Goal: Task Accomplishment & Management: Use online tool/utility

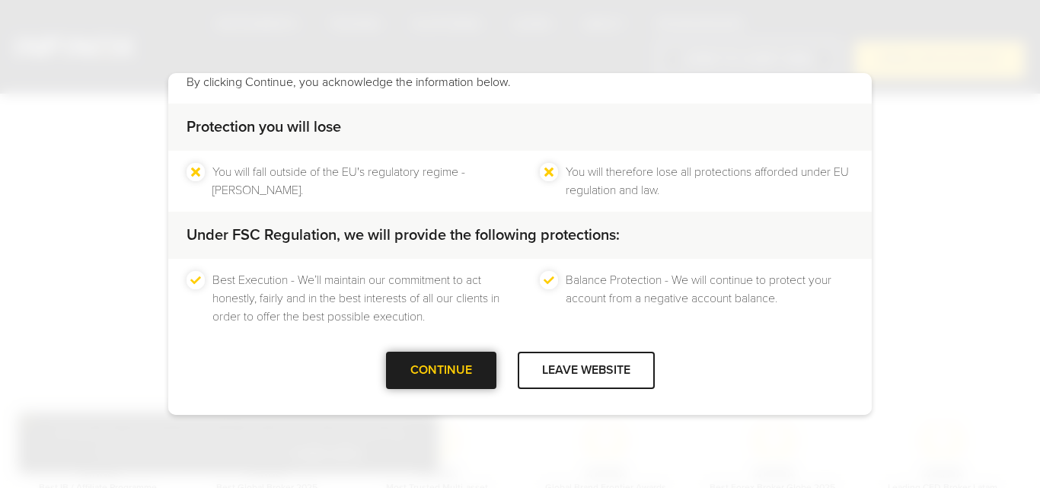
click at [446, 362] on div "CONTINUE" at bounding box center [441, 370] width 110 height 37
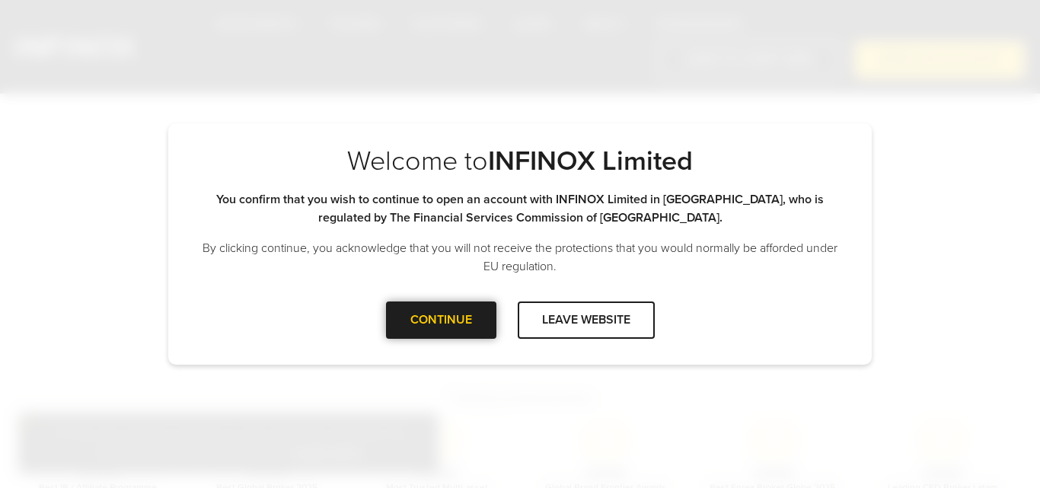
click at [442, 314] on div "CONTINUE" at bounding box center [441, 319] width 110 height 37
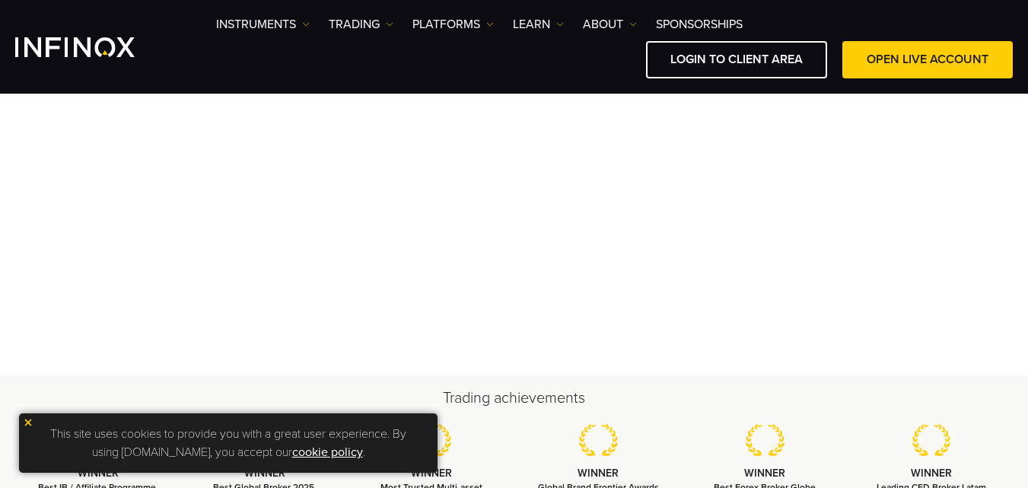
click at [27, 422] on img at bounding box center [28, 422] width 11 height 11
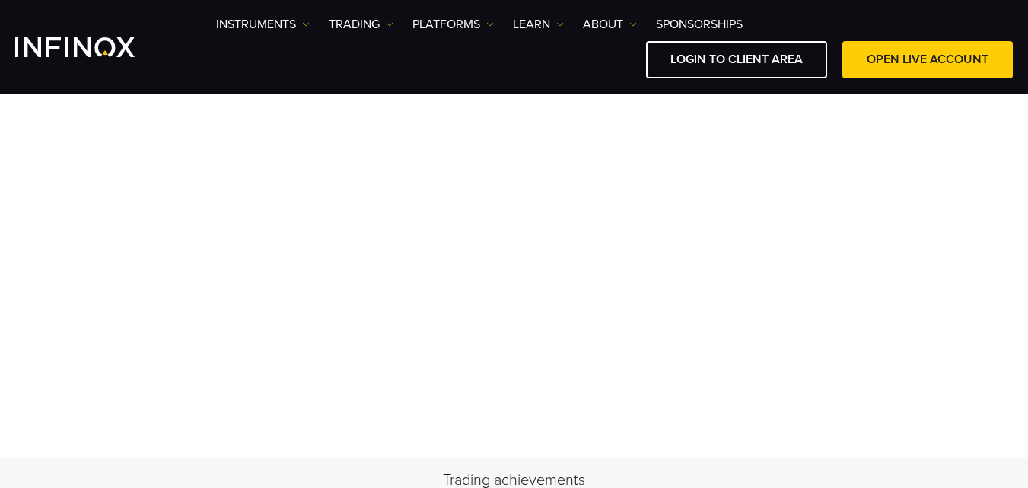
scroll to position [171, 0]
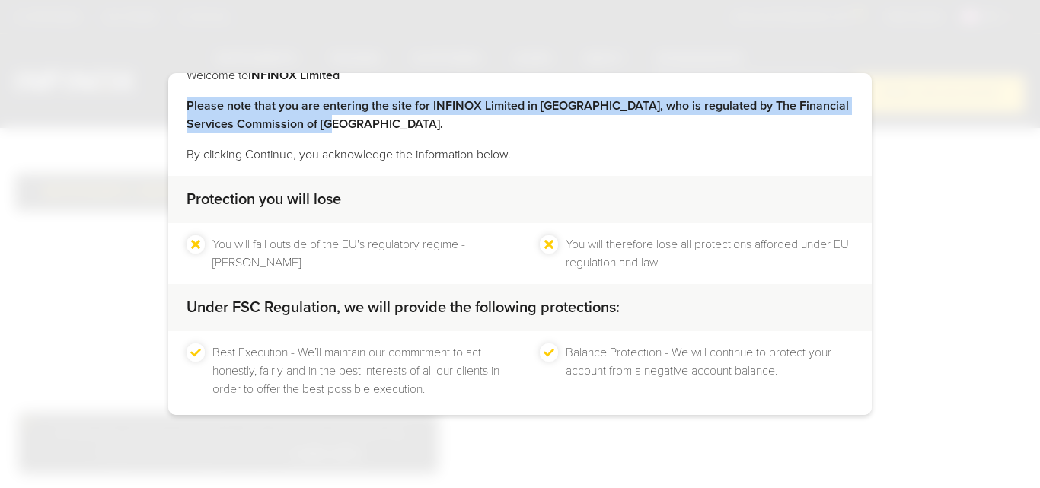
scroll to position [100, 0]
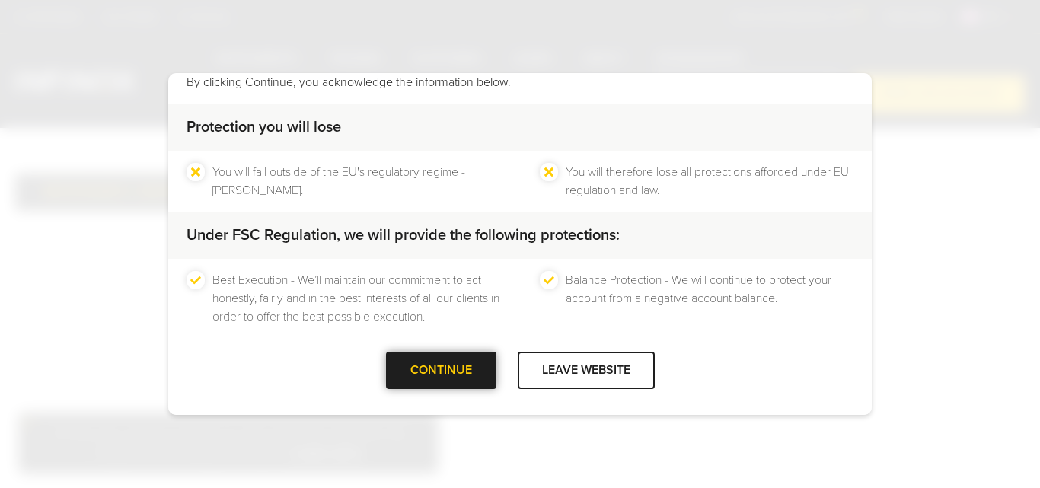
click at [431, 361] on div "CONTINUE" at bounding box center [441, 370] width 110 height 37
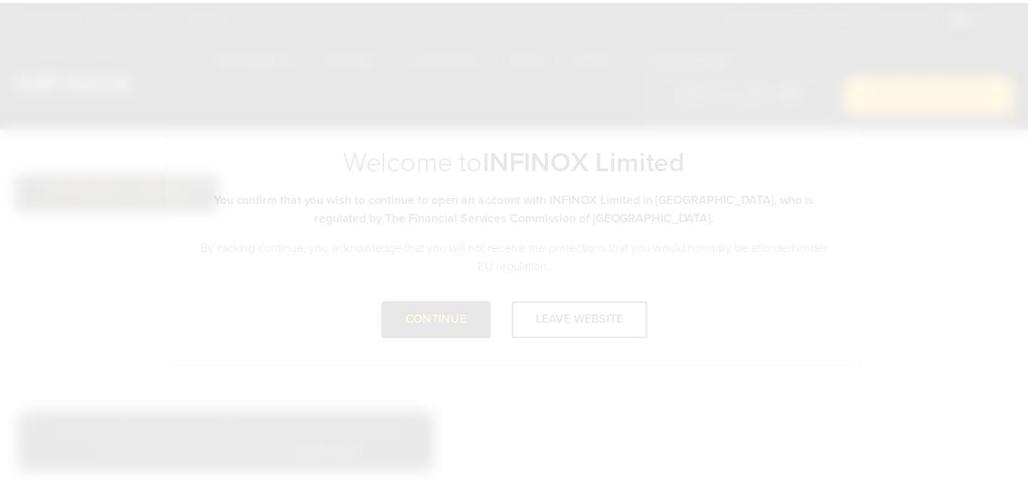
scroll to position [0, 0]
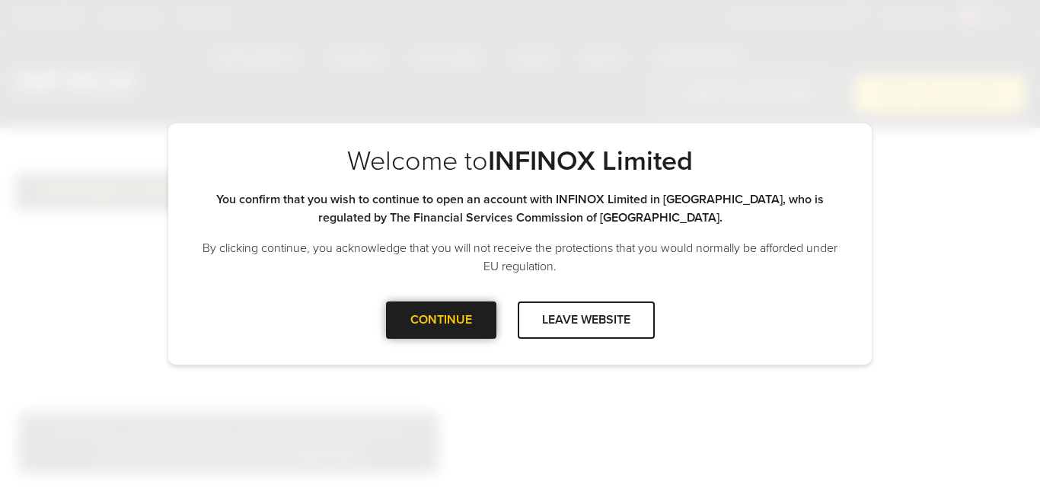
click at [413, 330] on div "CONTINUE" at bounding box center [441, 319] width 110 height 37
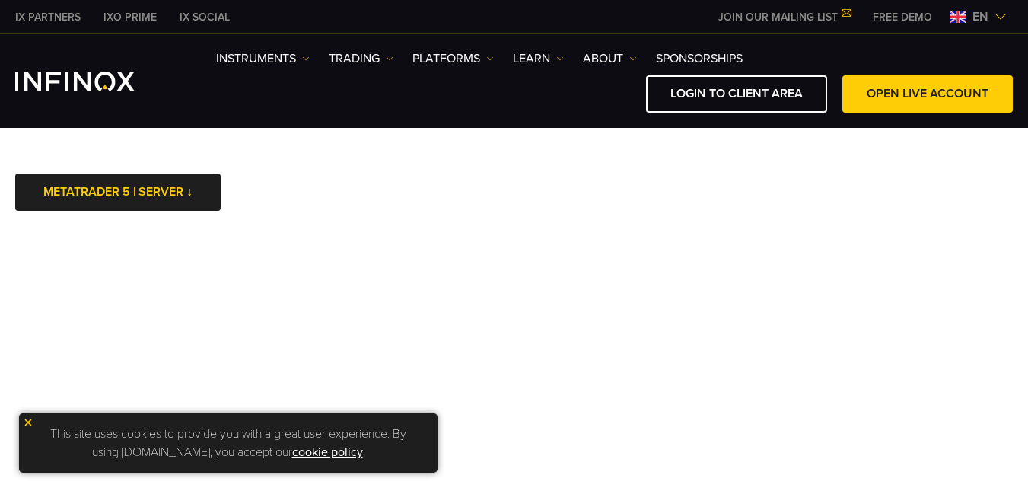
click at [27, 424] on img at bounding box center [28, 422] width 11 height 11
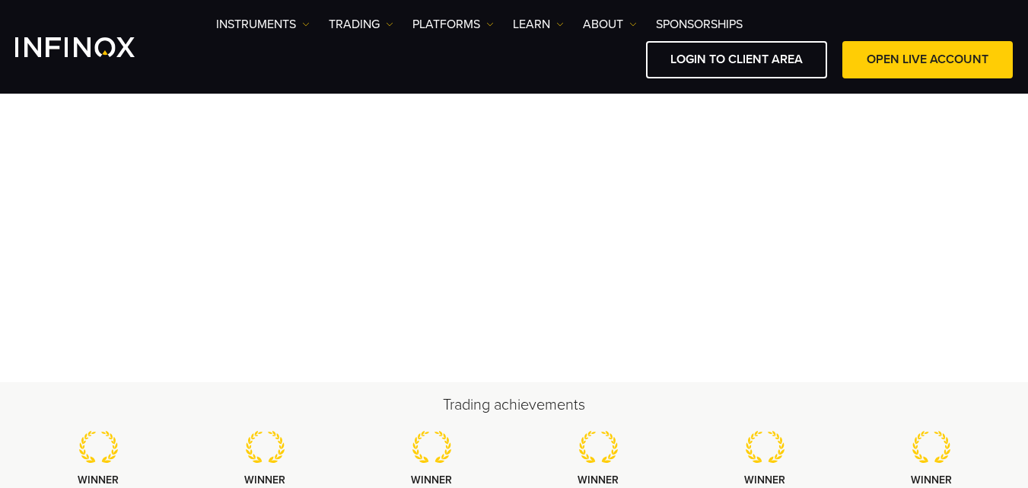
scroll to position [271, 0]
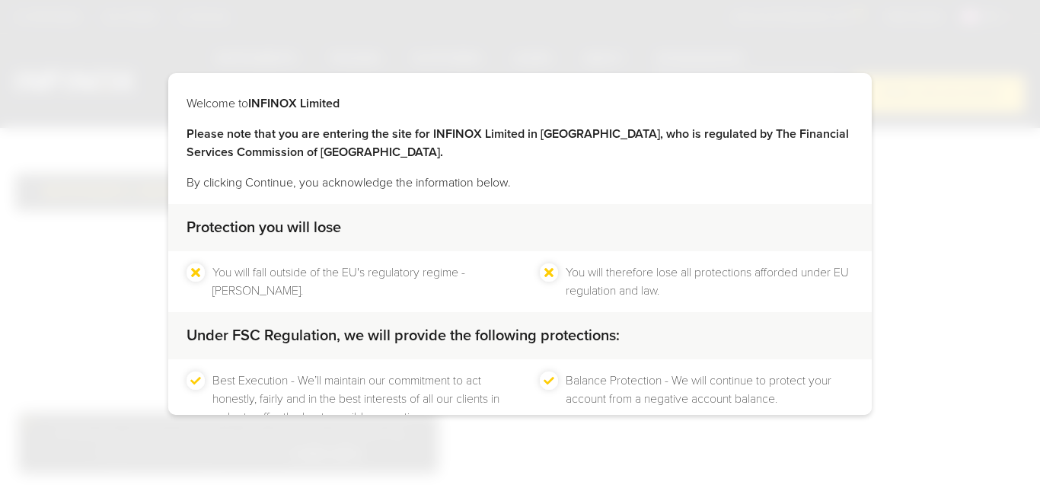
scroll to position [100, 0]
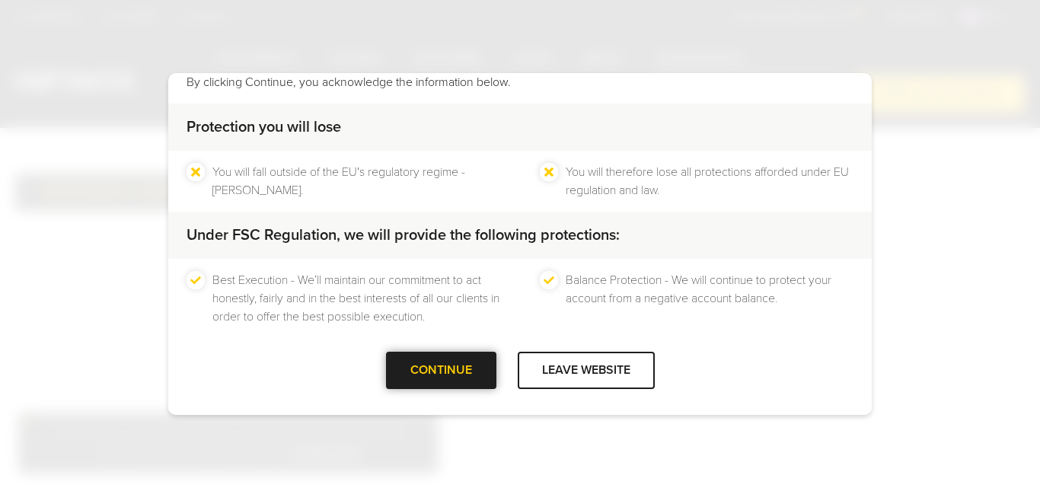
click at [410, 378] on div "CONTINUE" at bounding box center [441, 370] width 110 height 37
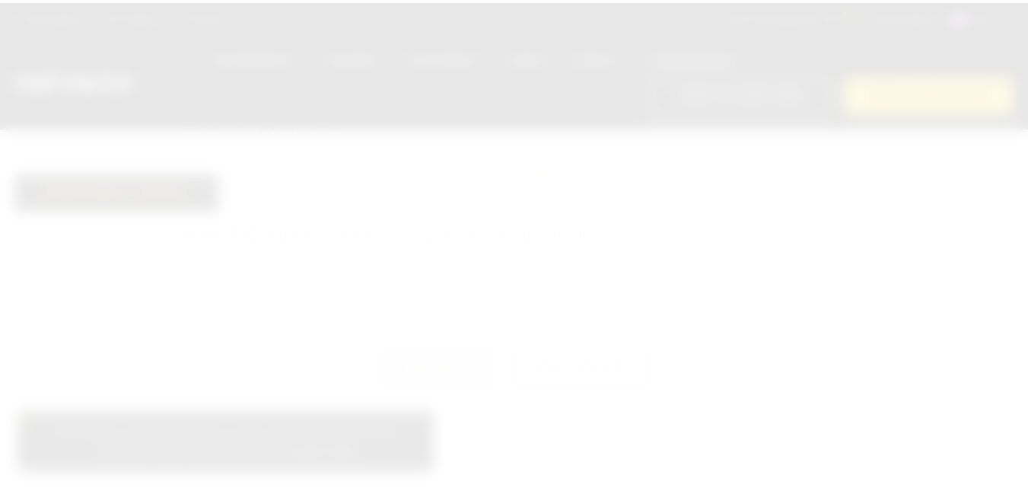
scroll to position [0, 0]
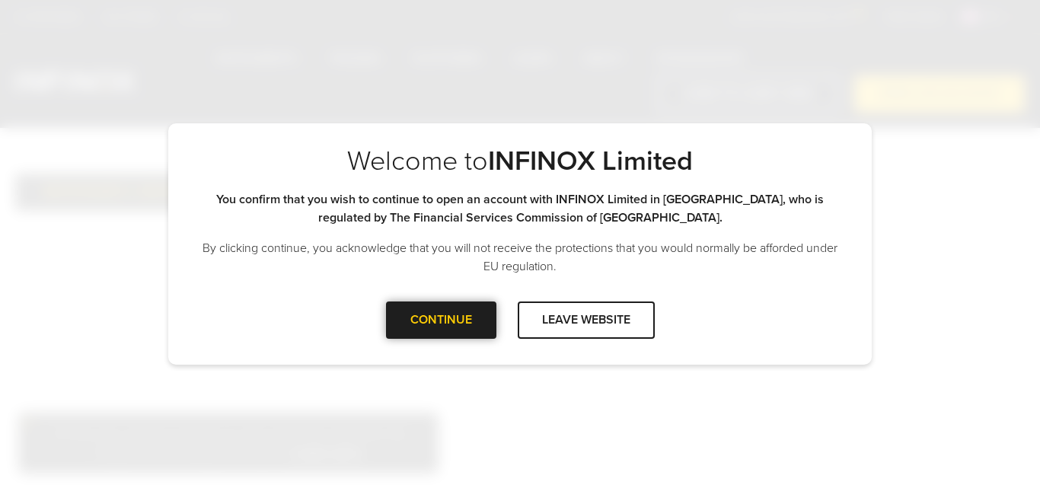
click at [426, 334] on div "CONTINUE" at bounding box center [441, 319] width 110 height 37
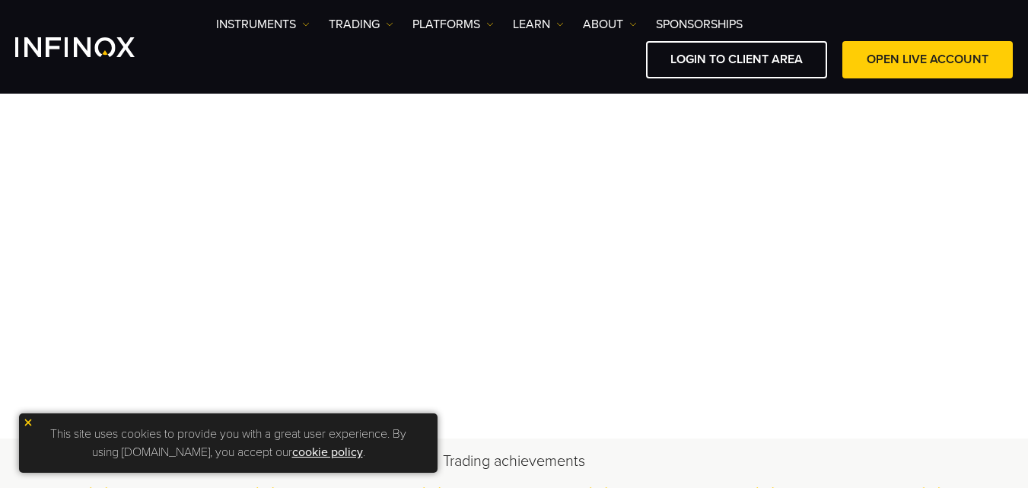
scroll to position [217, 0]
click at [24, 420] on img at bounding box center [28, 422] width 11 height 11
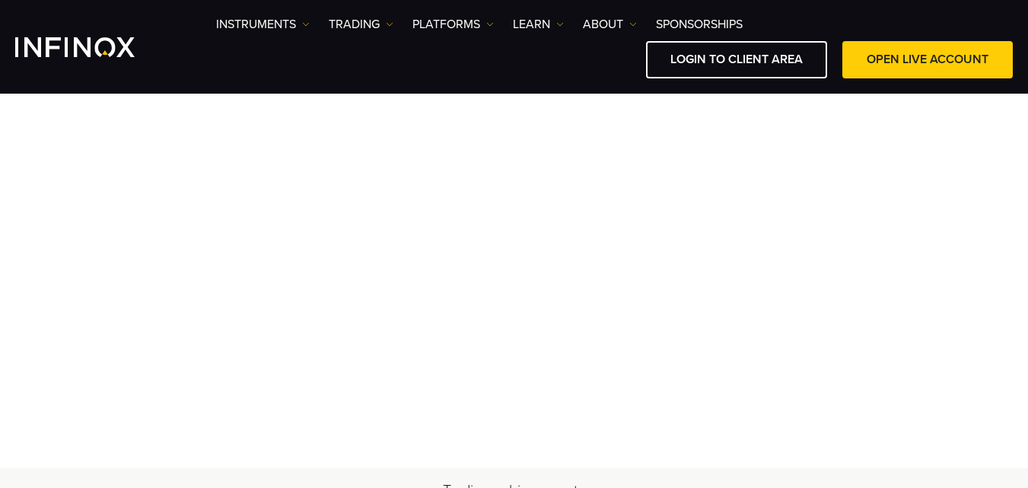
scroll to position [196, 0]
